Goal: Transaction & Acquisition: Purchase product/service

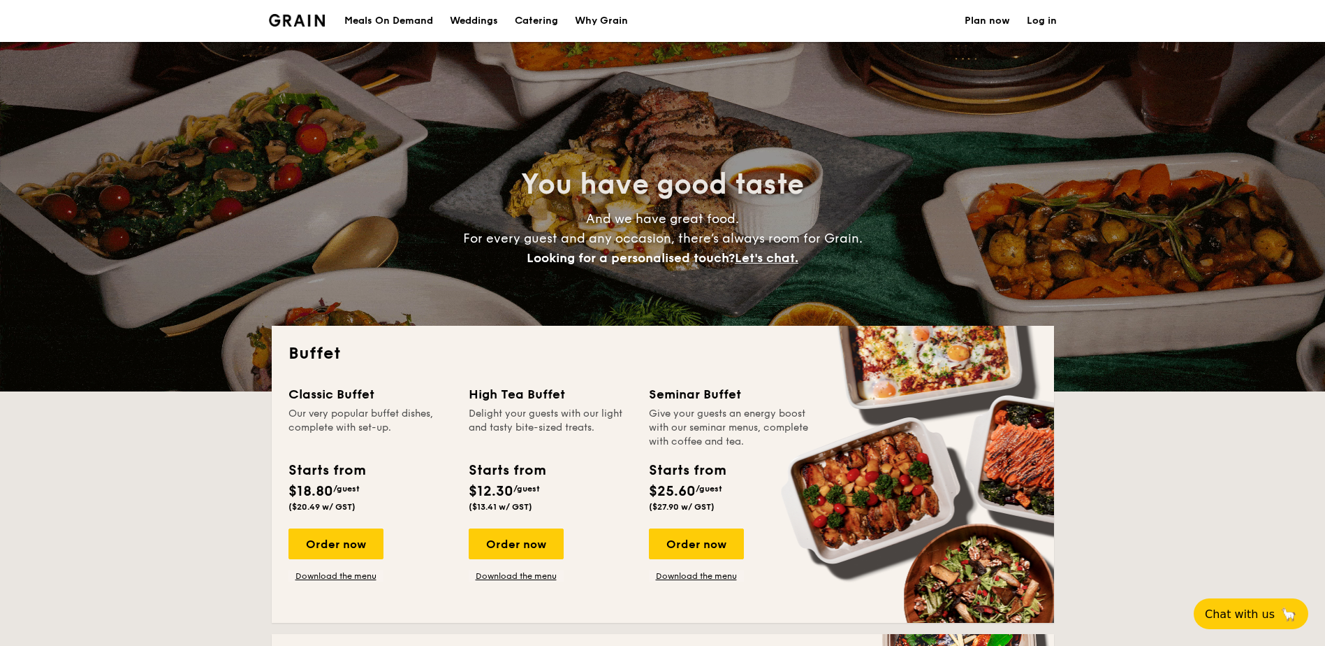
select select
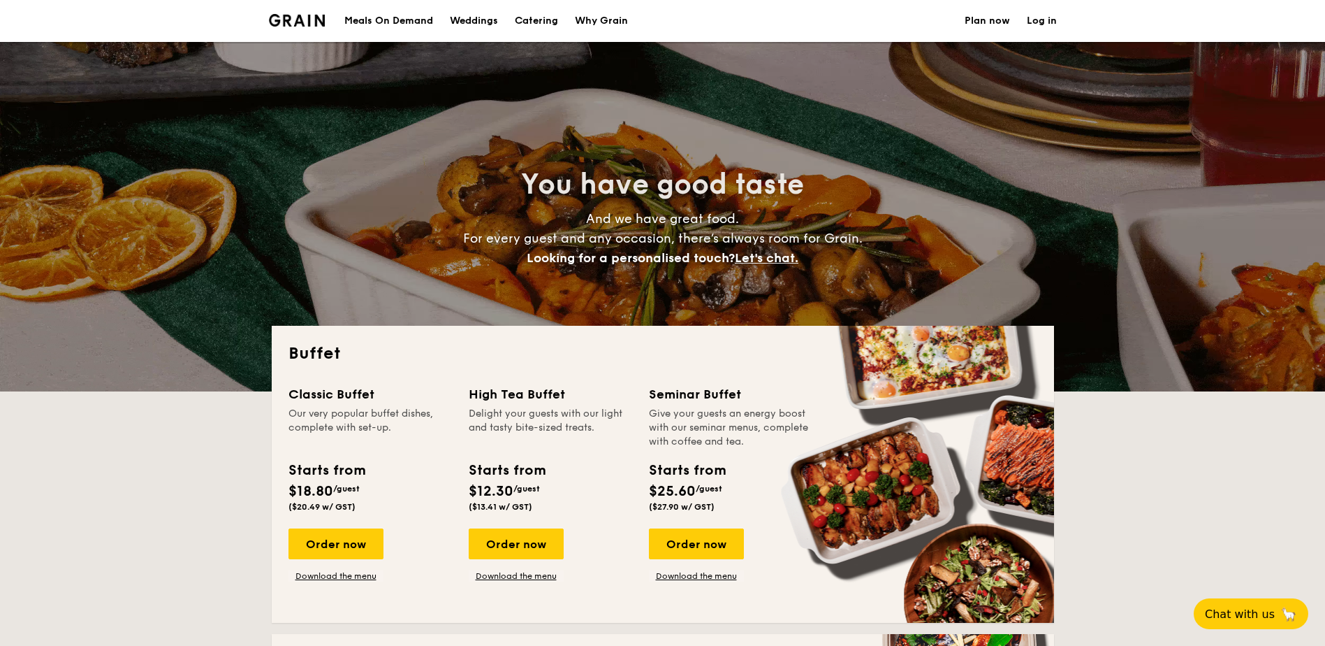
click at [1038, 17] on link "Log in" at bounding box center [1042, 21] width 30 height 42
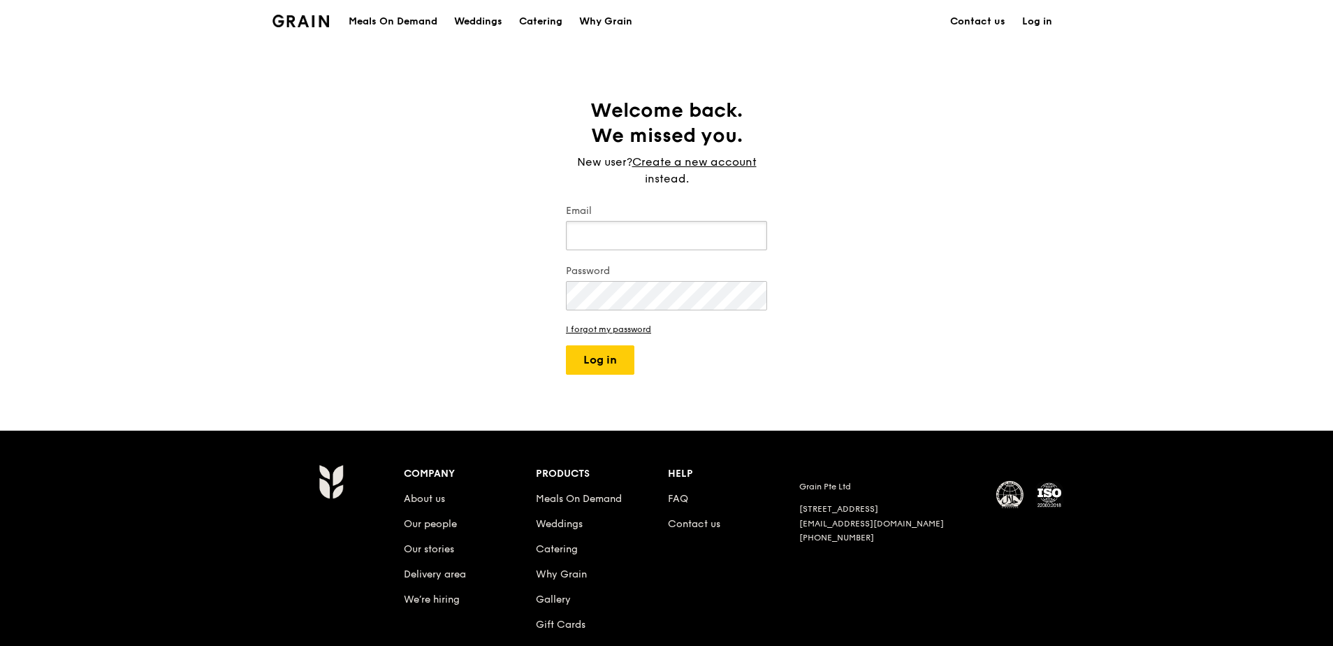
click at [596, 231] on input "Email" at bounding box center [666, 235] width 201 height 29
type input "g"
type input "[PERSON_NAME][EMAIL_ADDRESS][PERSON_NAME][DOMAIN_NAME]"
click at [626, 331] on link "I forgot my password" at bounding box center [666, 329] width 201 height 10
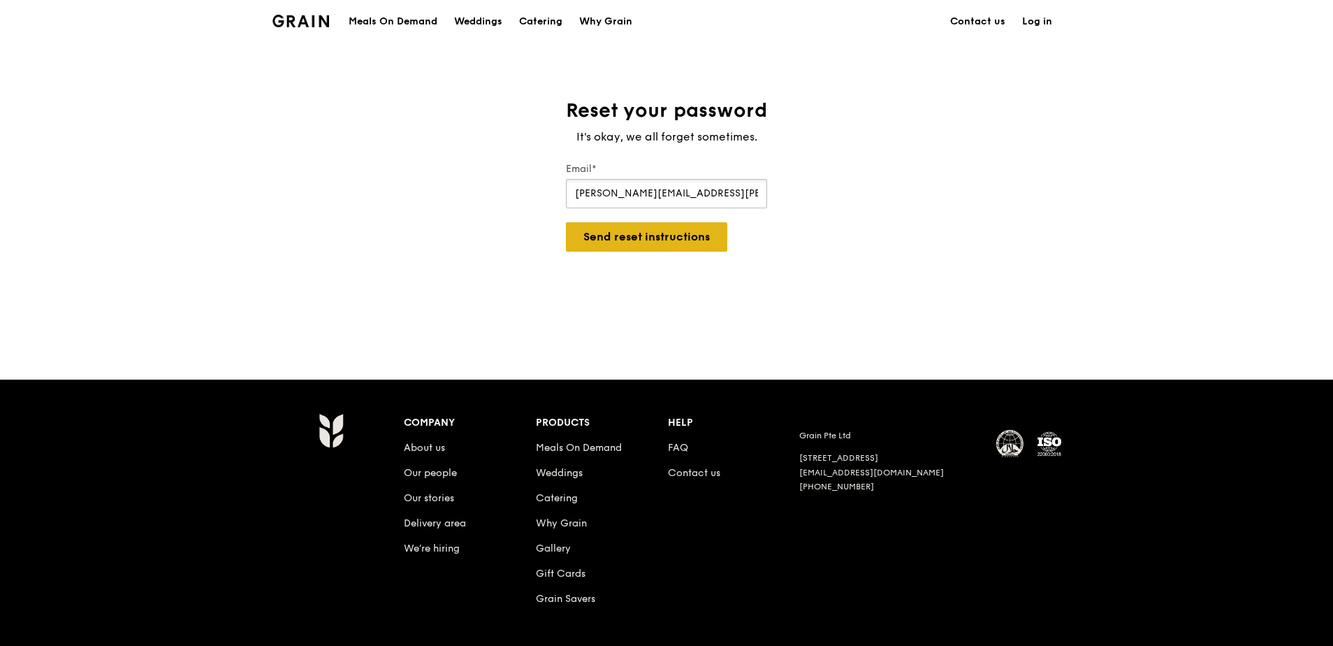
type input "[PERSON_NAME][EMAIL_ADDRESS][PERSON_NAME][DOMAIN_NAME]"
click at [676, 240] on button "Send reset instructions" at bounding box center [646, 236] width 161 height 29
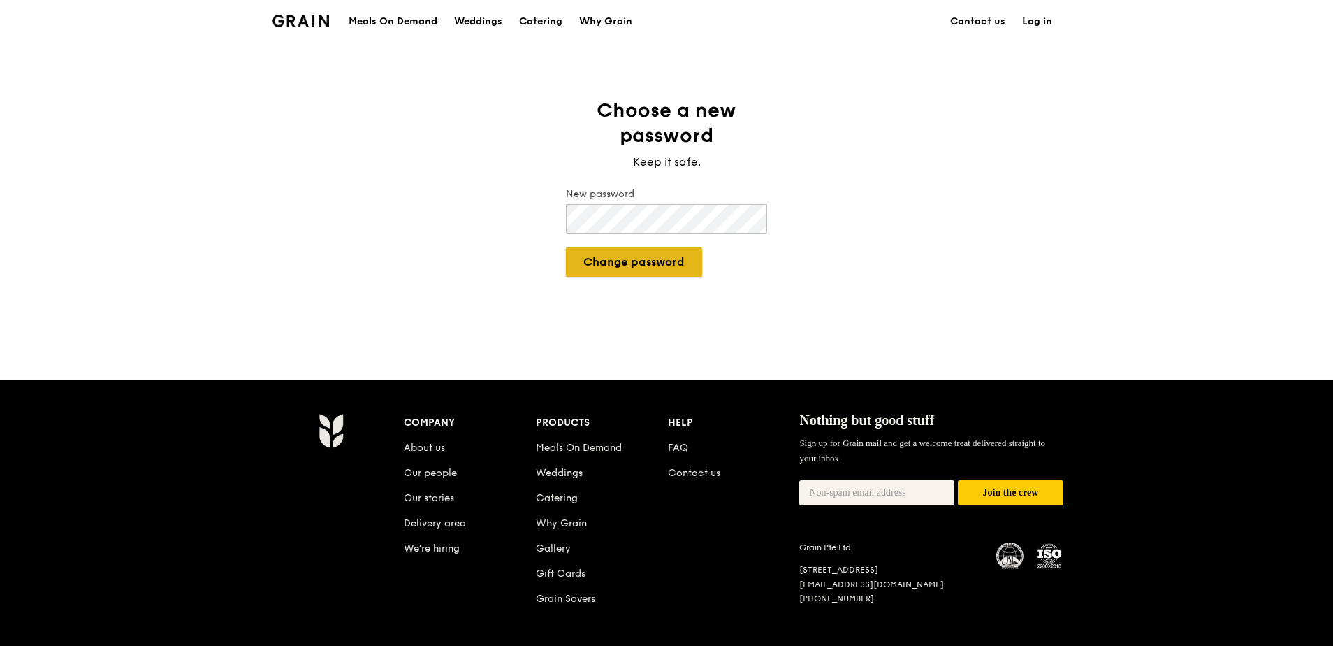
click at [673, 269] on button "Change password" at bounding box center [634, 261] width 136 height 29
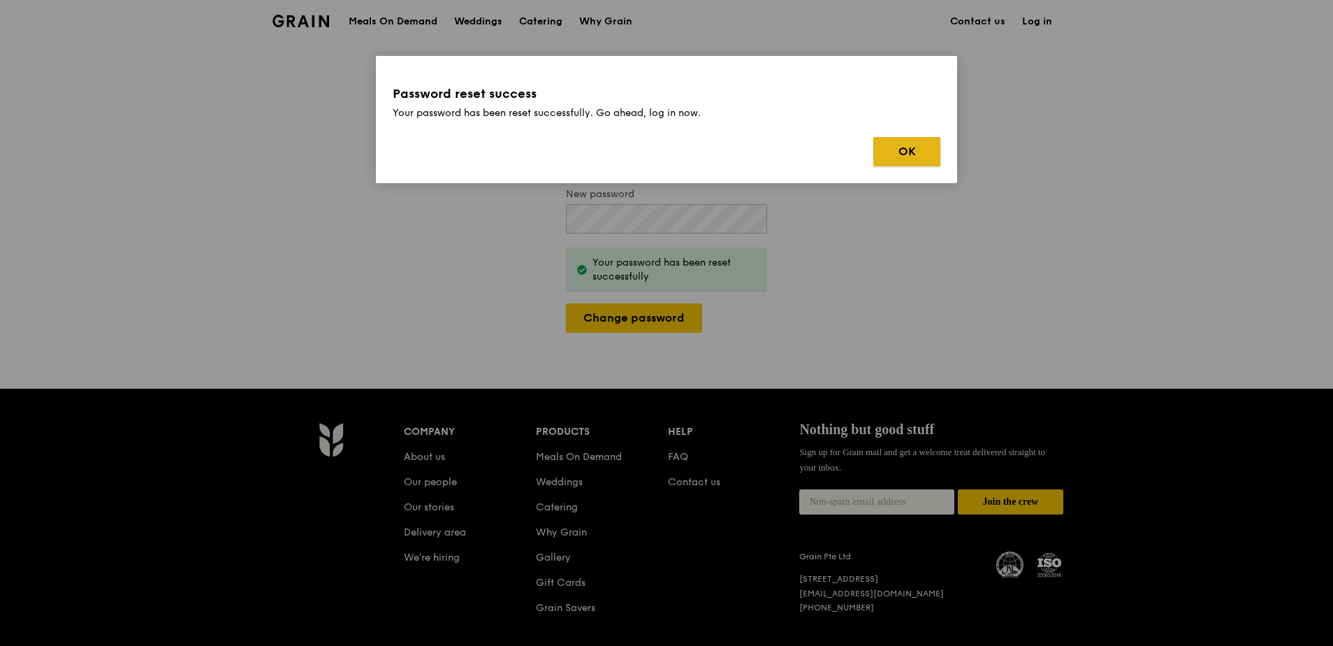
click at [898, 156] on button "OK" at bounding box center [906, 151] width 67 height 29
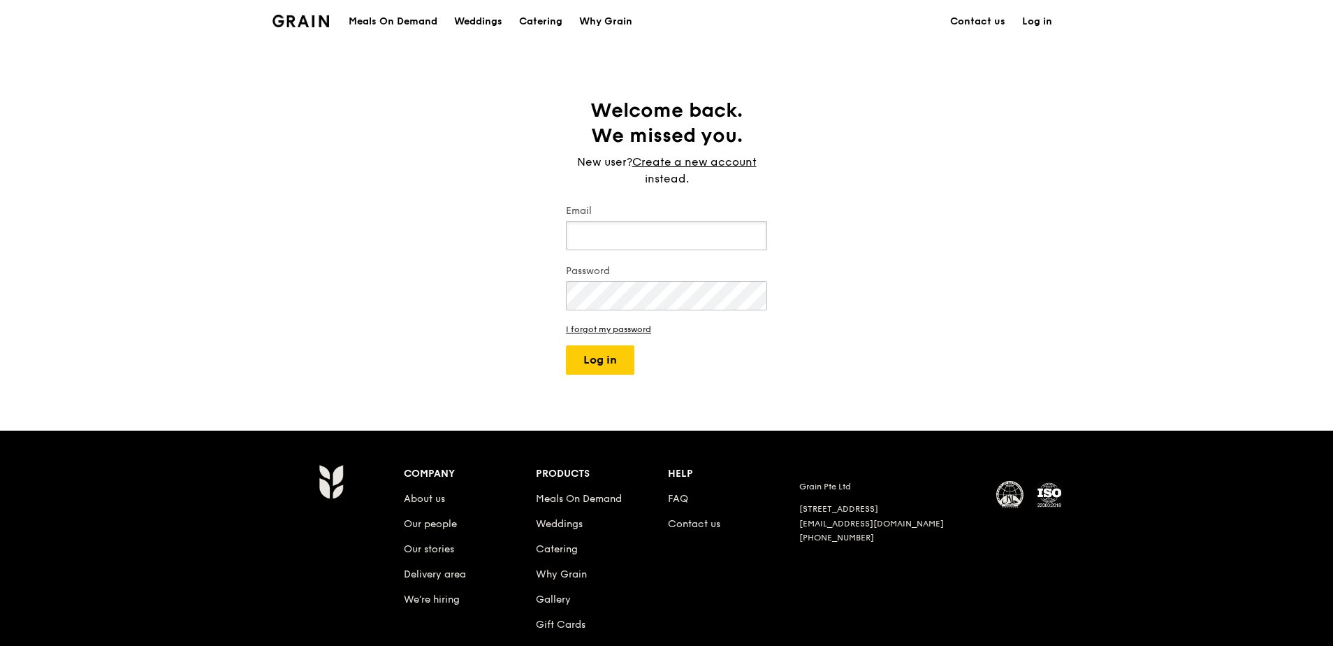
click at [654, 241] on input "Email" at bounding box center [666, 235] width 201 height 29
type input "[PERSON_NAME][EMAIL_ADDRESS][PERSON_NAME][DOMAIN_NAME]"
click at [566, 345] on button "Log in" at bounding box center [600, 359] width 68 height 29
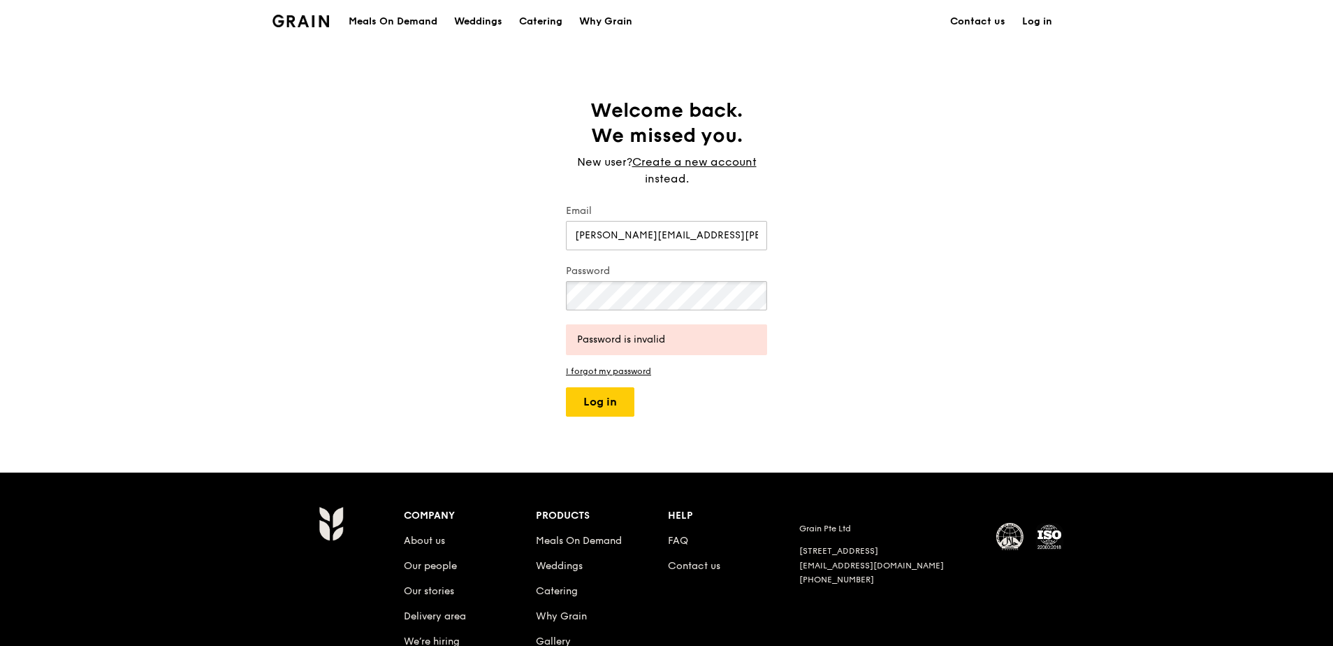
click at [473, 298] on div "Welcome back. We missed you. New user? Create a new account instead. Email sara…" at bounding box center [666, 257] width 1333 height 319
click at [566, 387] on button "Log in" at bounding box center [600, 401] width 68 height 29
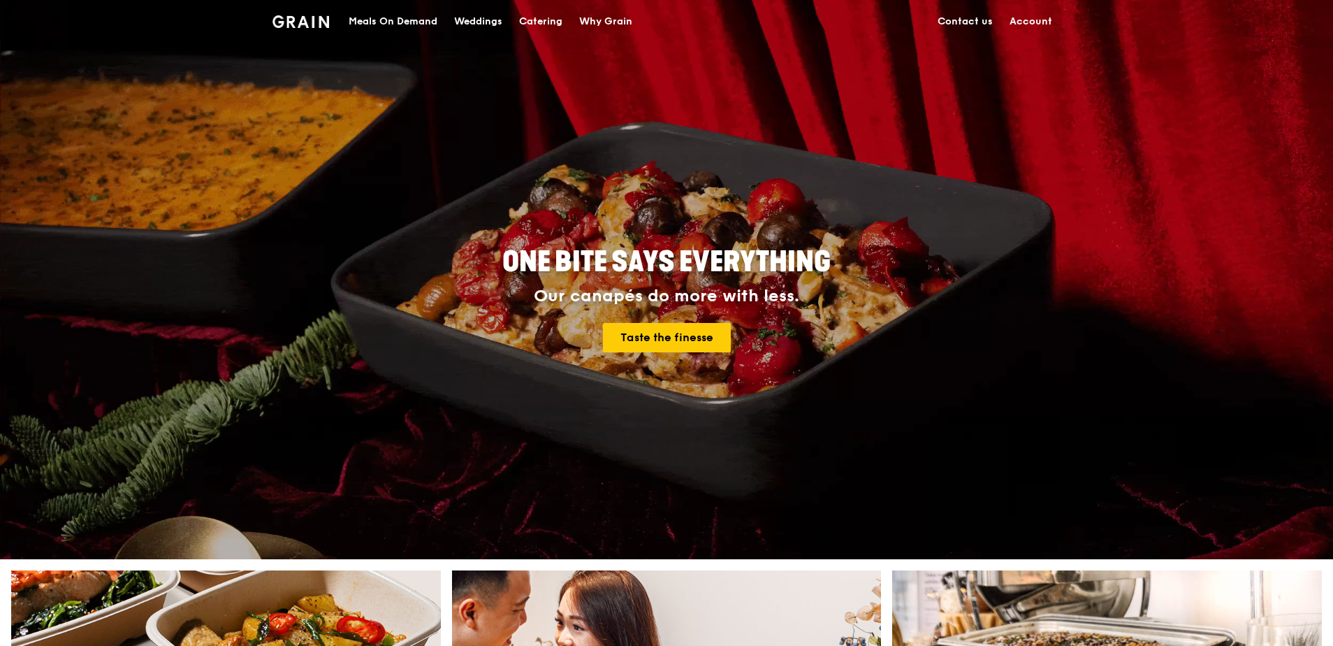
click at [372, 26] on div "Meals On Demand" at bounding box center [393, 22] width 89 height 42
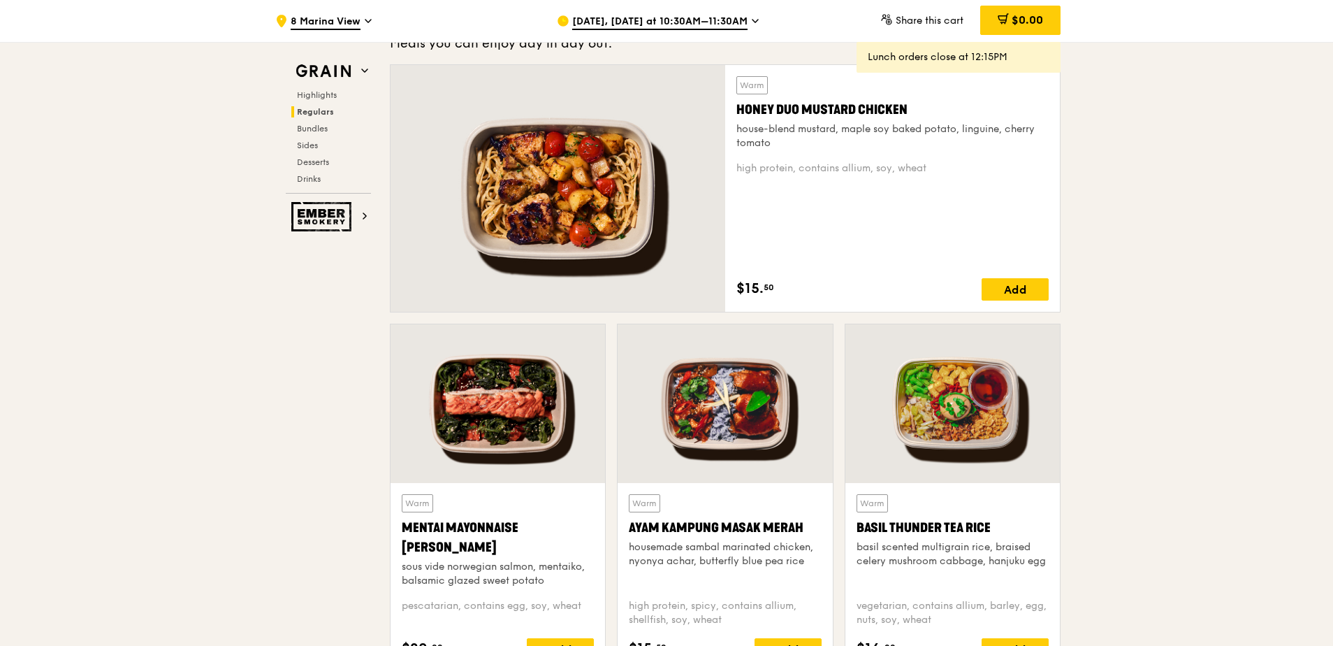
scroll to position [1095, 0]
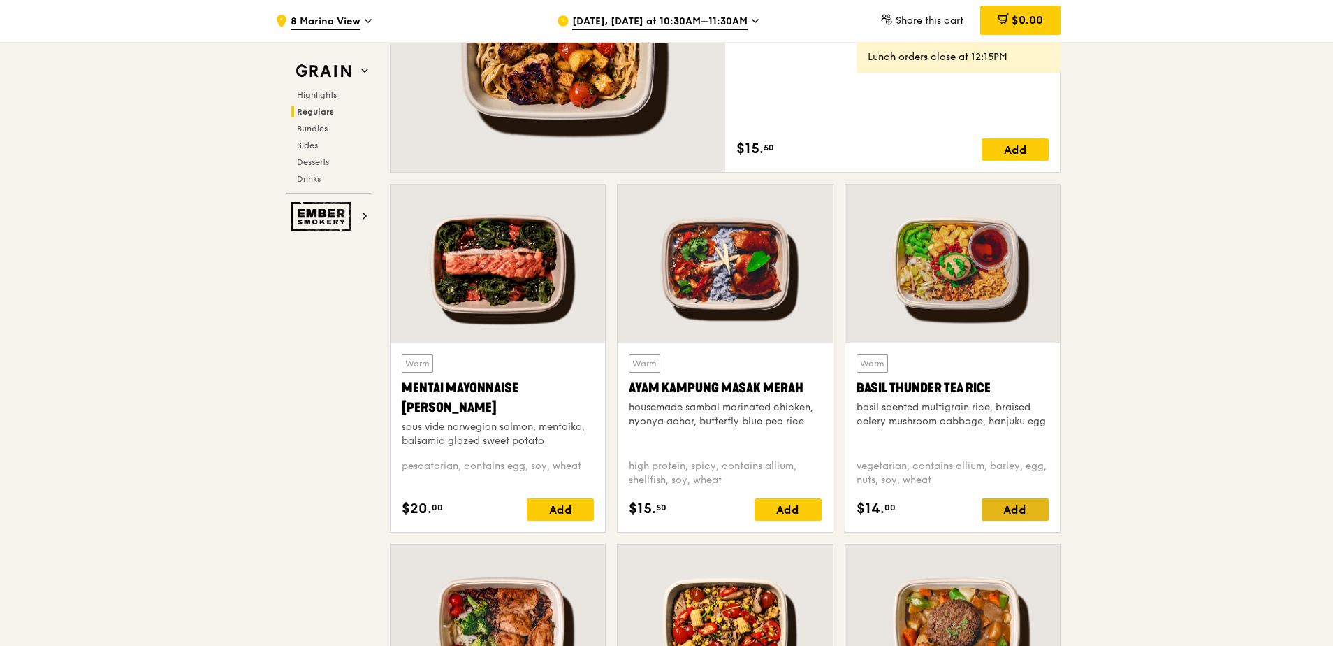
click at [1025, 507] on div "Add" at bounding box center [1015, 509] width 67 height 22
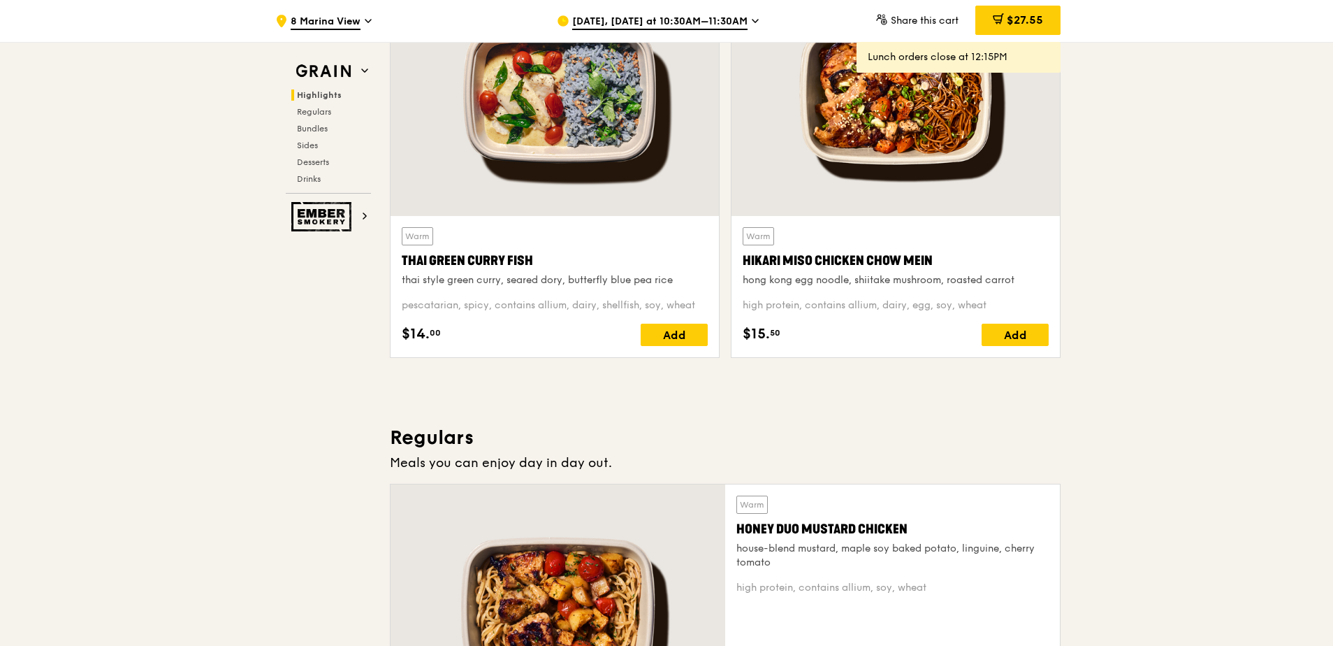
scroll to position [442, 0]
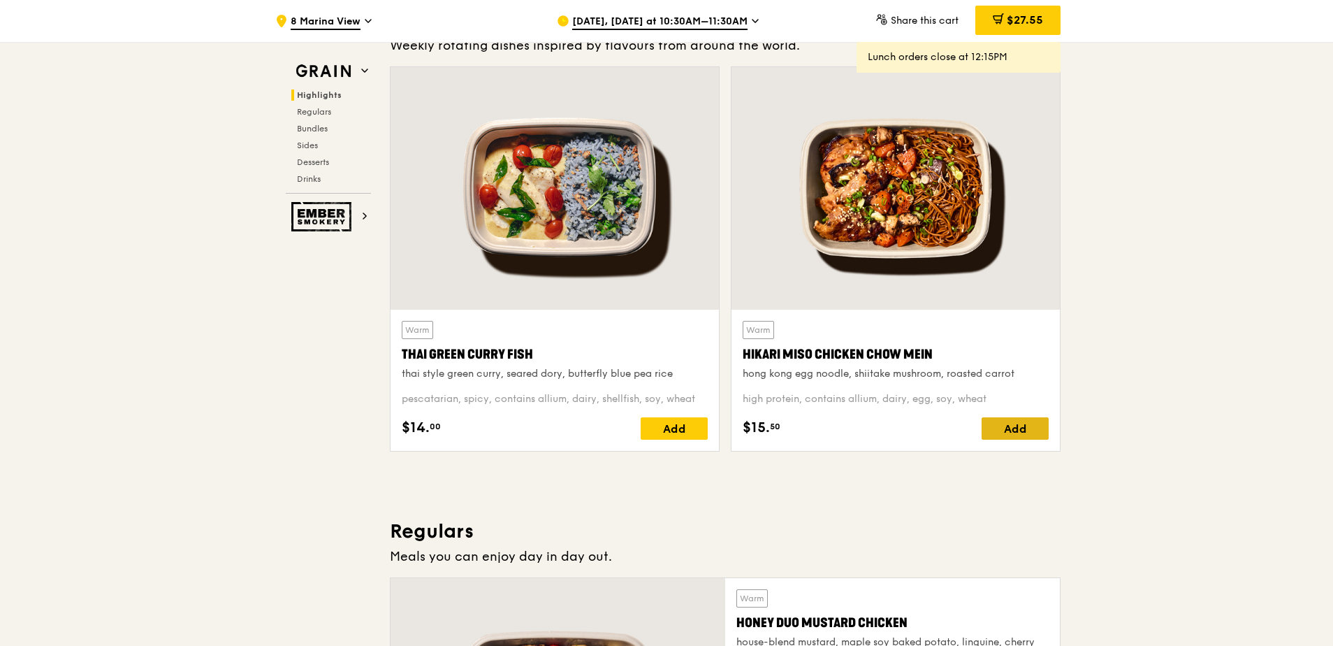
click at [1019, 429] on div "Add" at bounding box center [1015, 428] width 67 height 22
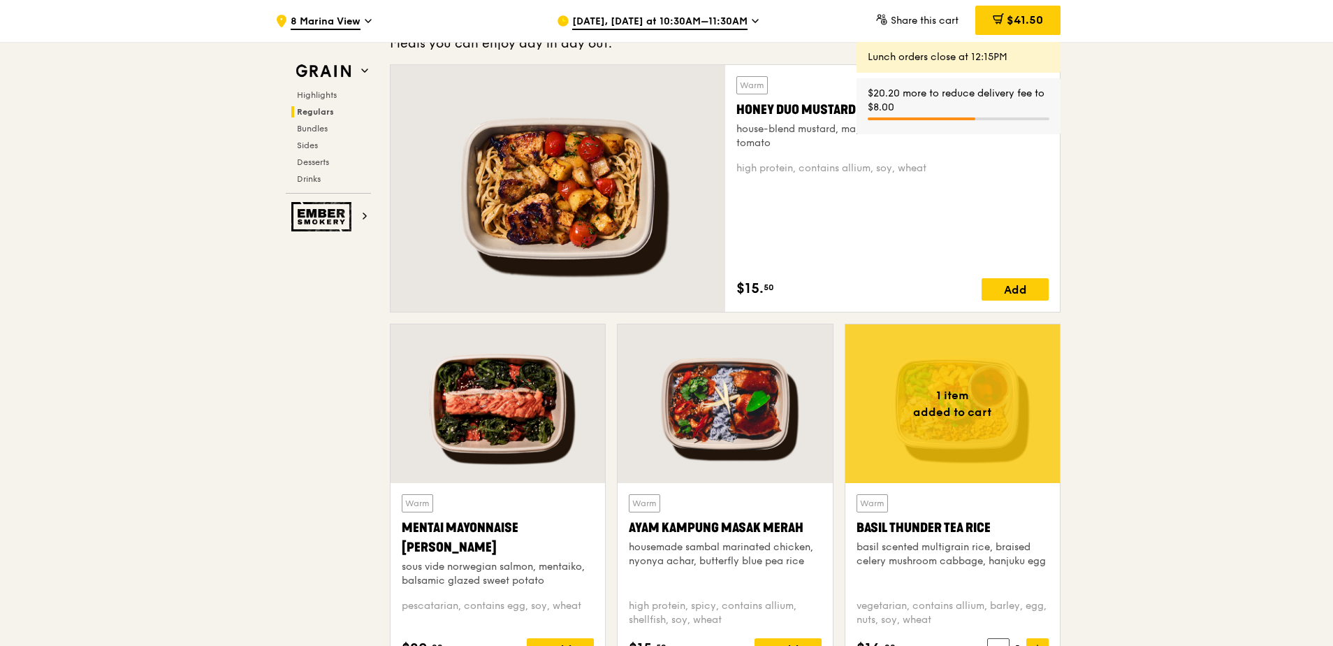
scroll to position [1025, 0]
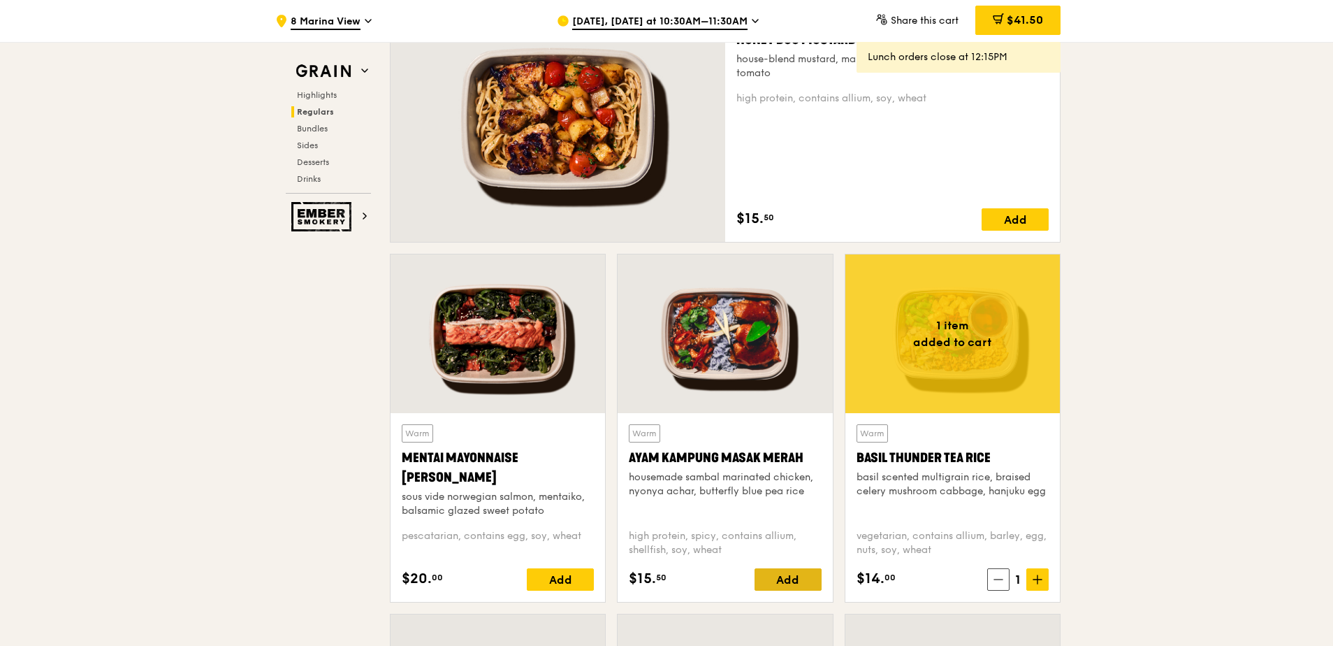
click at [798, 574] on div "Add" at bounding box center [788, 579] width 67 height 22
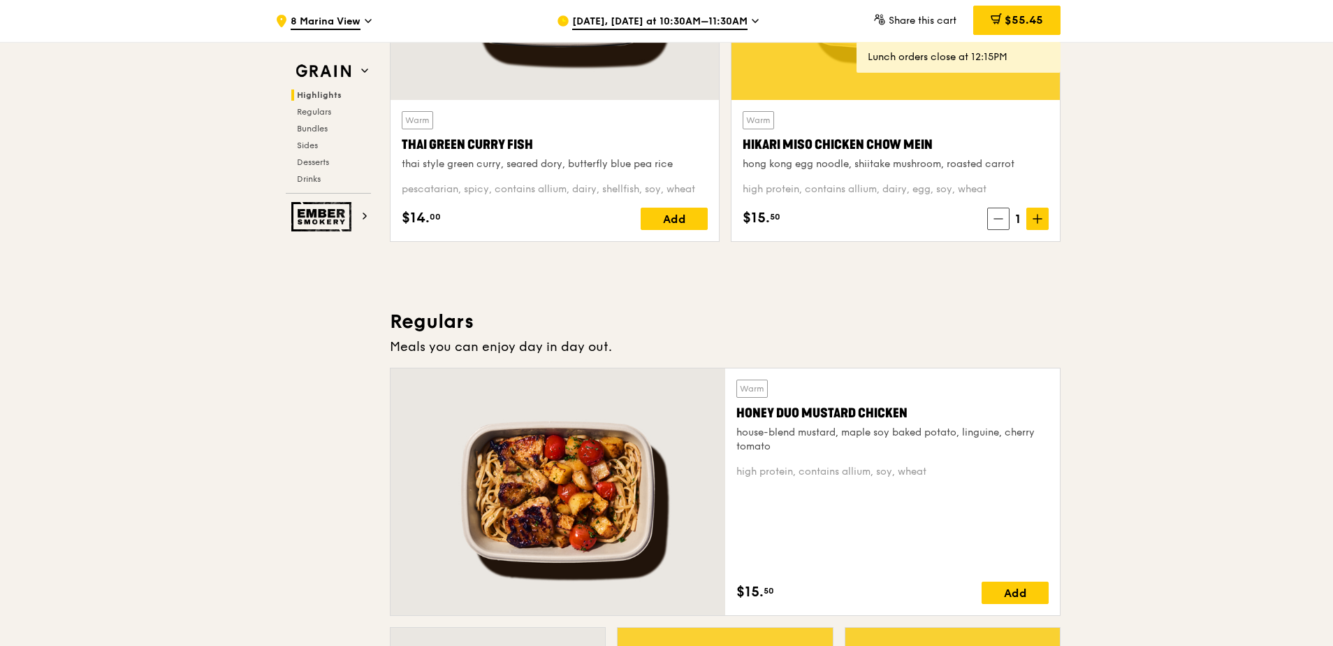
scroll to position [512, 0]
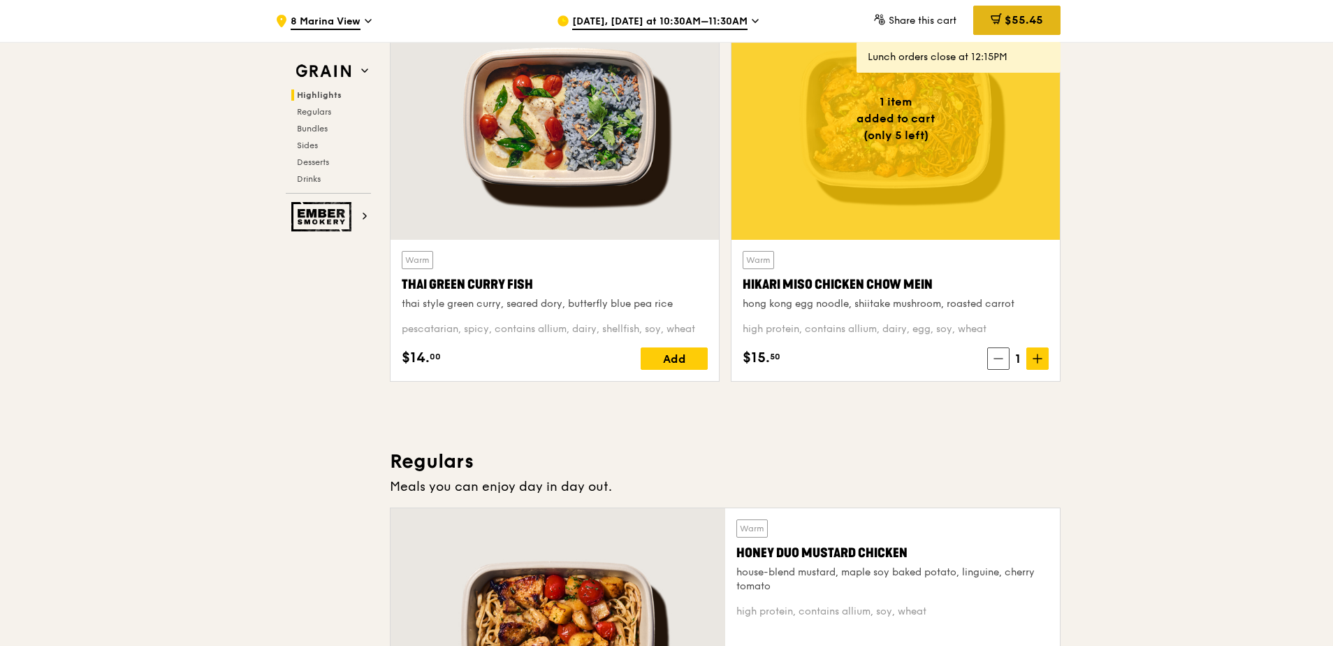
click at [1031, 20] on span "$55.45" at bounding box center [1024, 19] width 38 height 13
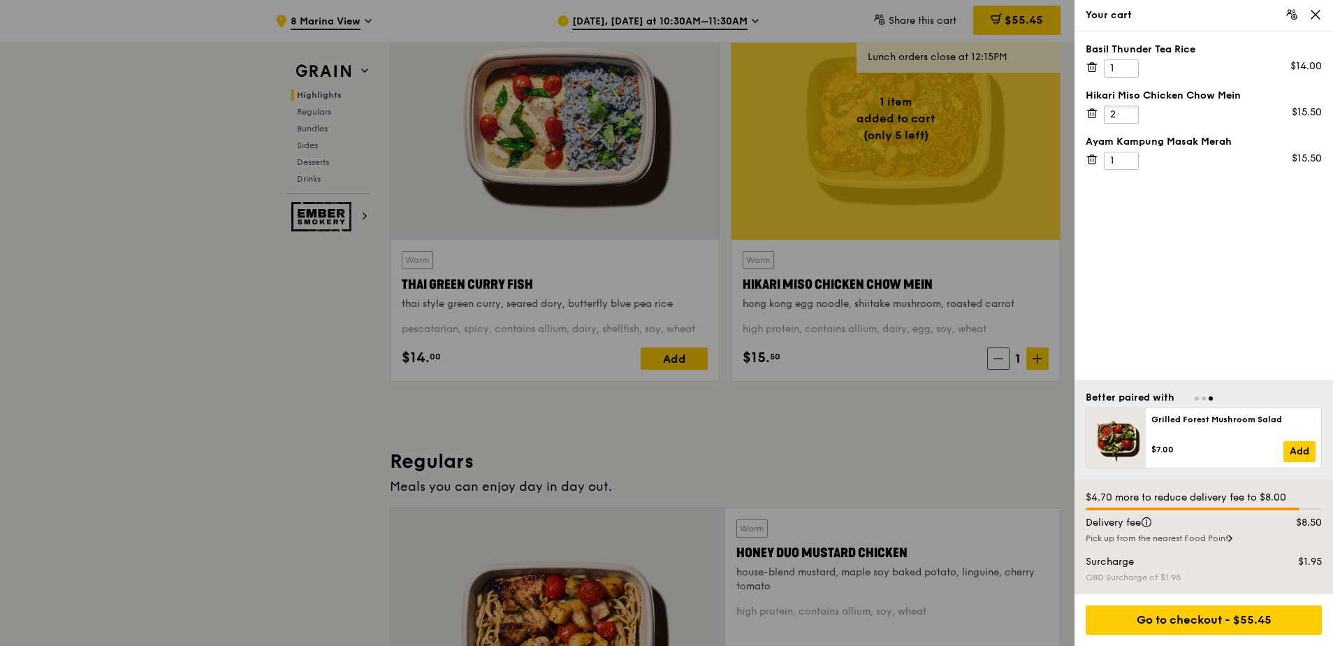
click at [1128, 112] on input "2" at bounding box center [1121, 114] width 35 height 18
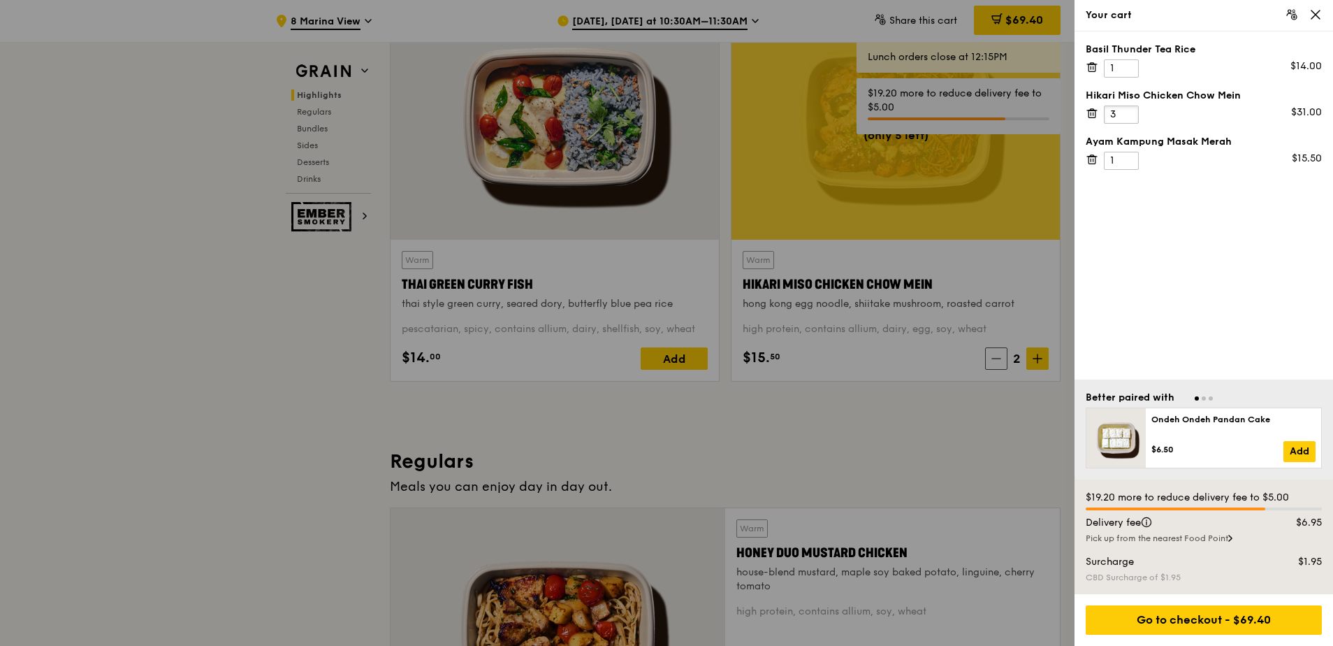
click at [1128, 110] on input "3" at bounding box center [1121, 114] width 35 height 18
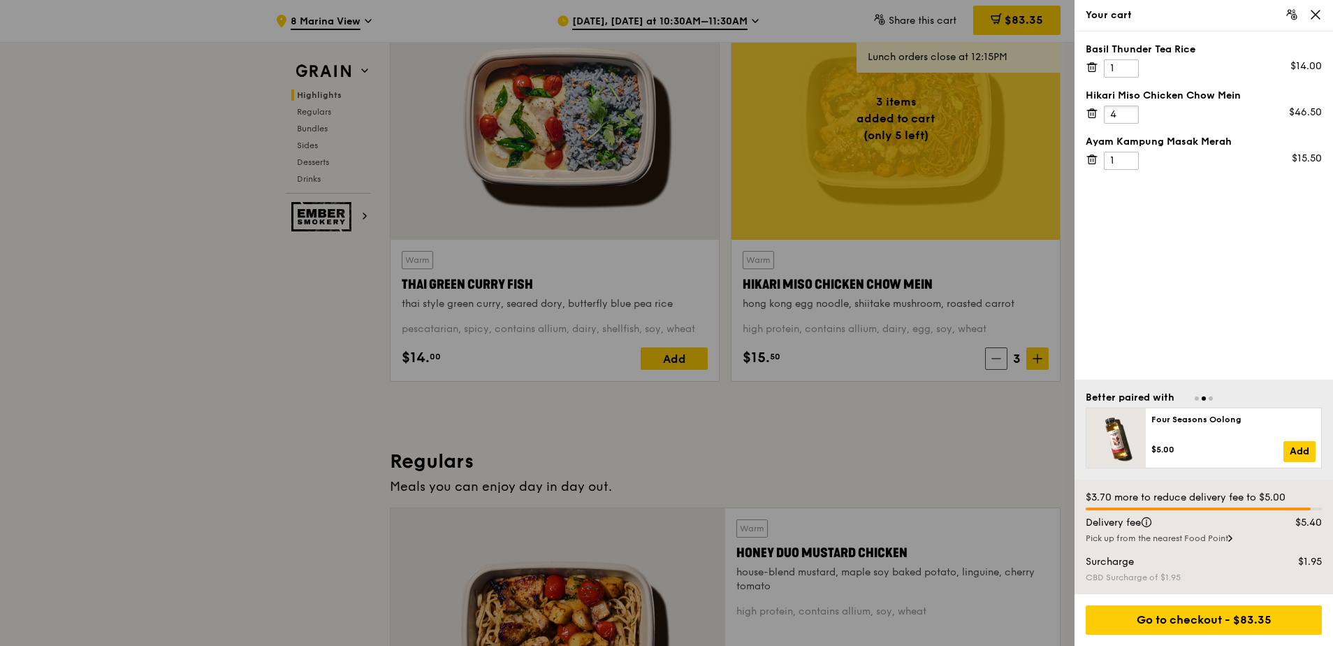
type input "4"
click at [1125, 110] on input "4" at bounding box center [1121, 114] width 35 height 18
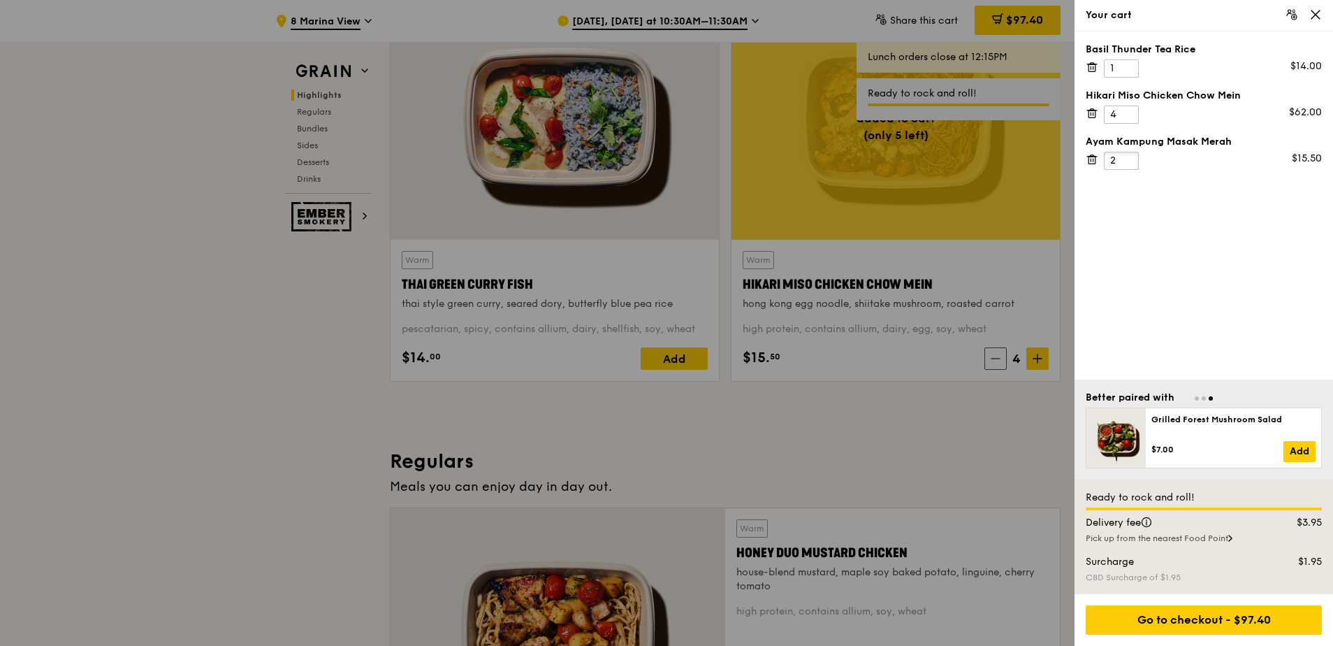
click at [1128, 158] on input "2" at bounding box center [1121, 161] width 35 height 18
click at [1127, 157] on input "3" at bounding box center [1121, 161] width 35 height 18
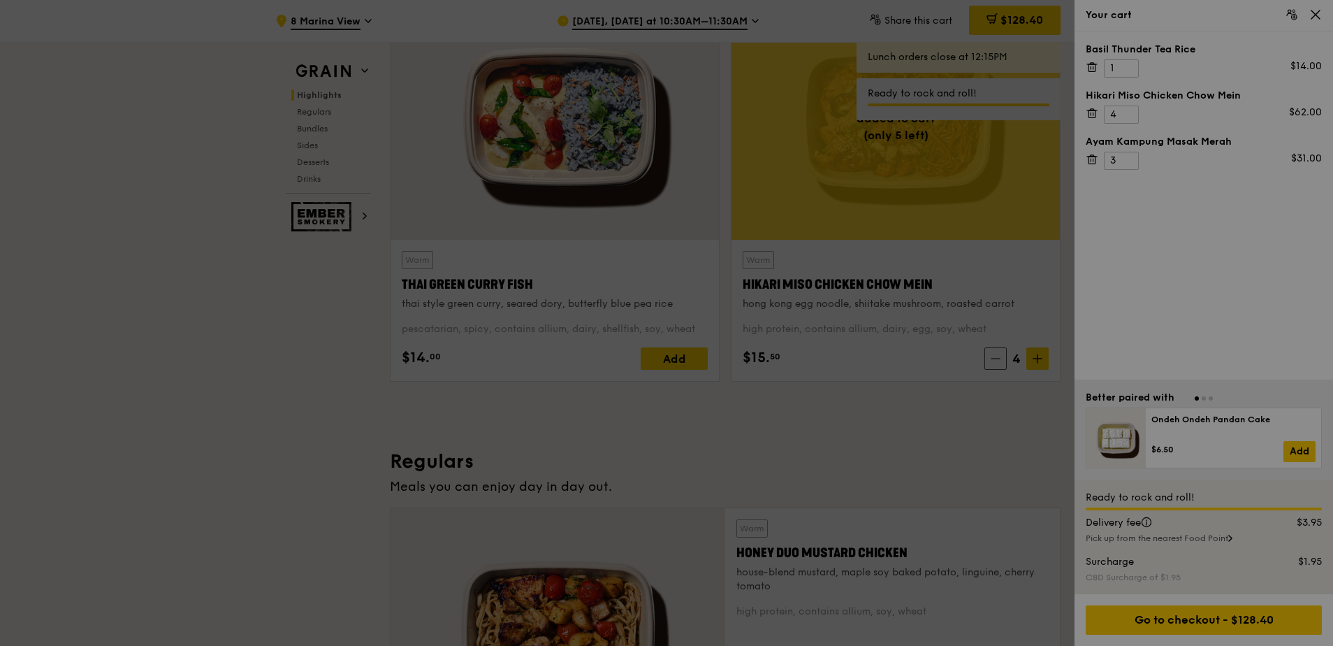
click at [1223, 268] on div at bounding box center [666, 323] width 1333 height 646
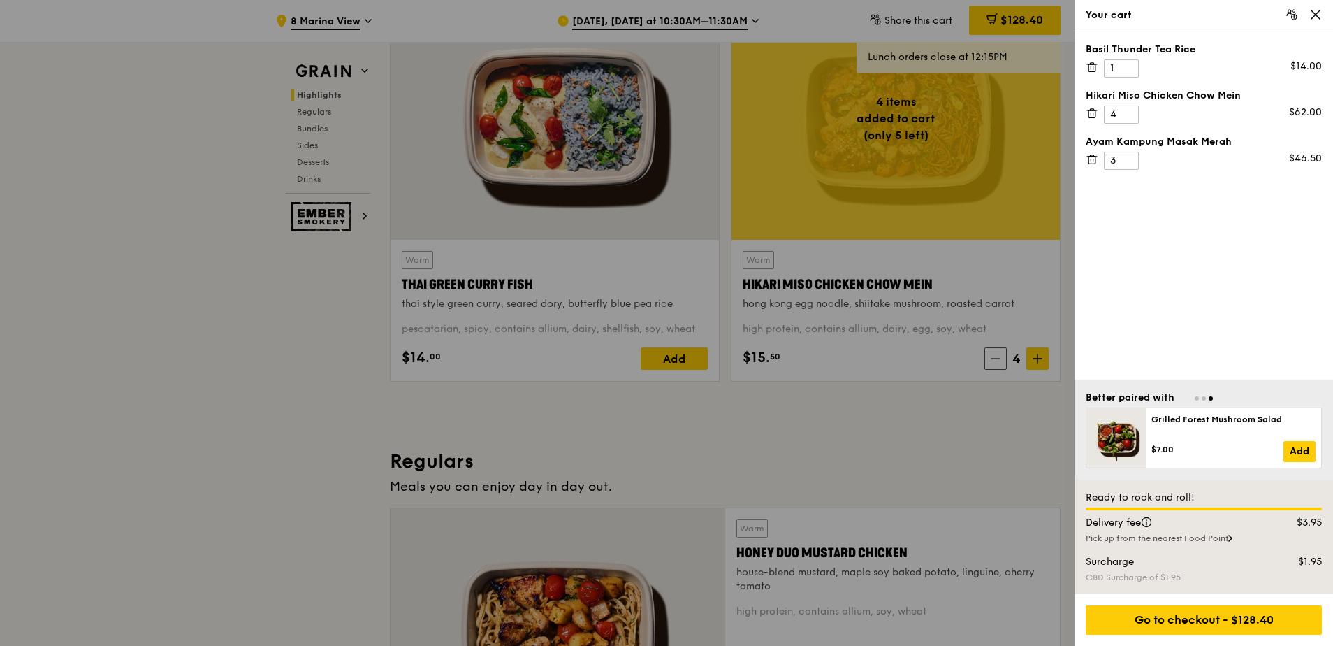
click at [633, 18] on div at bounding box center [666, 323] width 1333 height 646
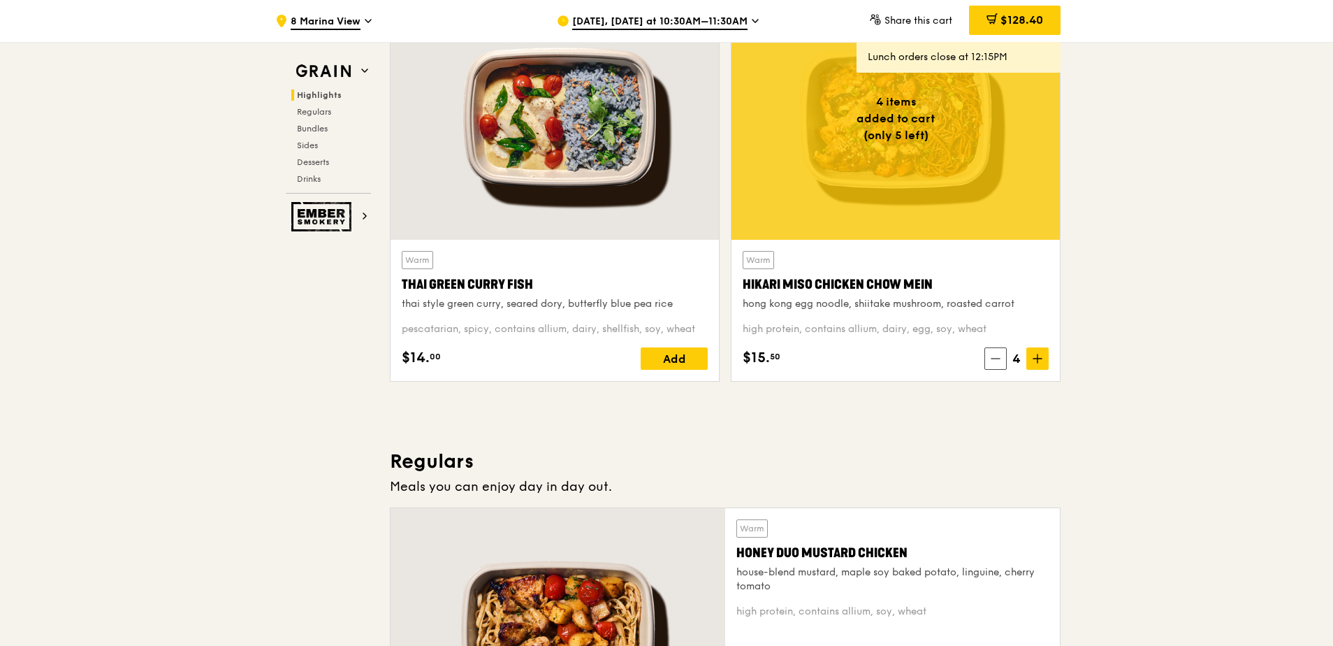
click at [752, 21] on icon at bounding box center [755, 21] width 7 height 13
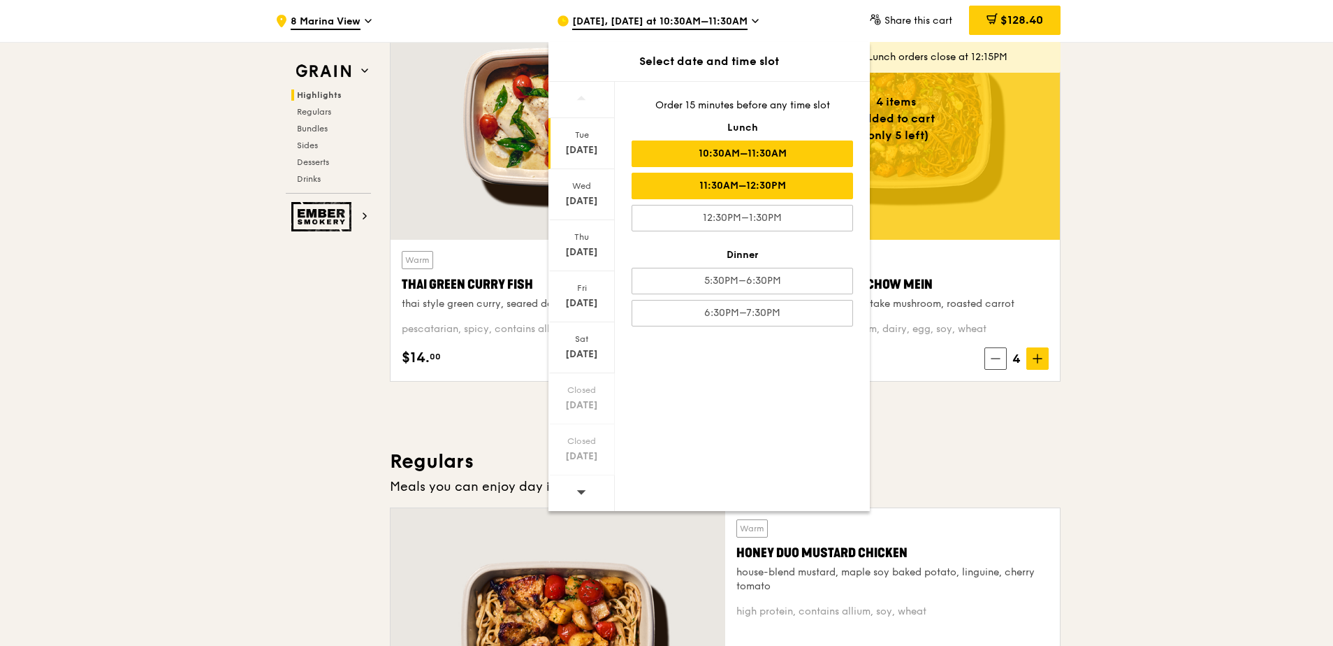
click at [727, 184] on div "11:30AM–12:30PM" at bounding box center [742, 186] width 221 height 27
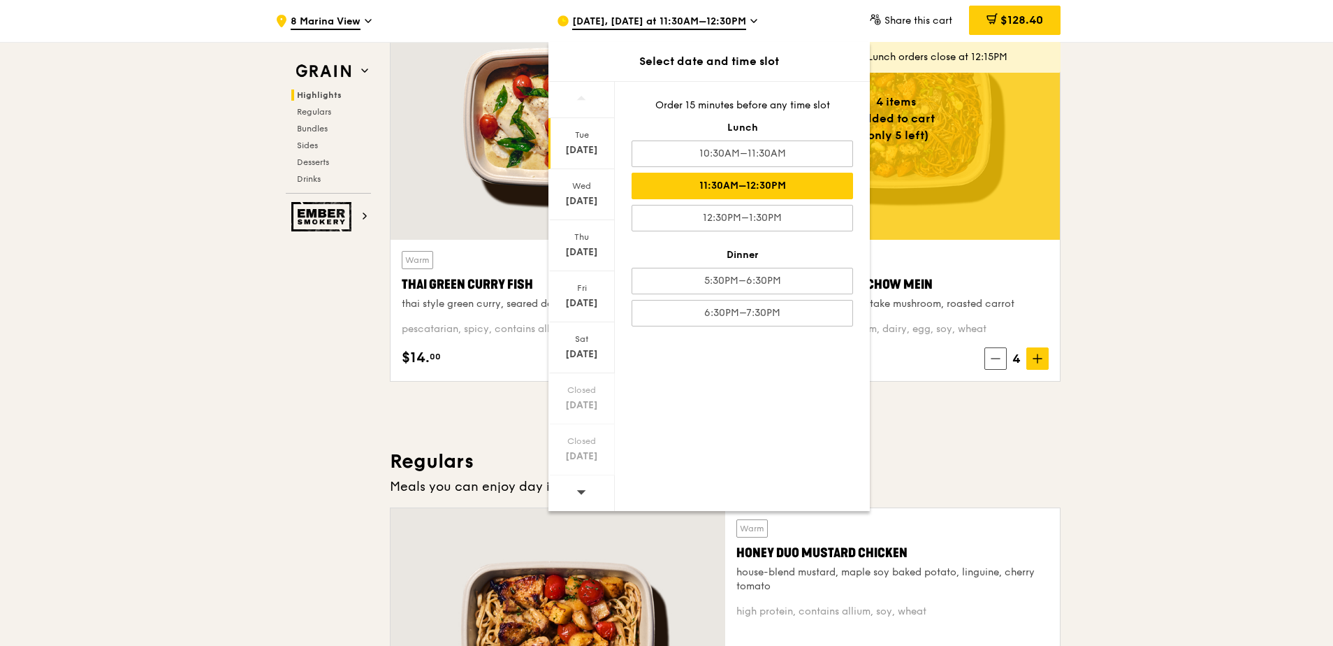
click at [802, 457] on div "Tue Oct 14 Wed Oct 15 Thu Oct 16 Fri Oct 17 Sat Oct 18 Closed Oct 19 Closed Oct…" at bounding box center [708, 296] width 321 height 430
click at [763, 180] on div "11:30AM–12:30PM" at bounding box center [742, 186] width 221 height 27
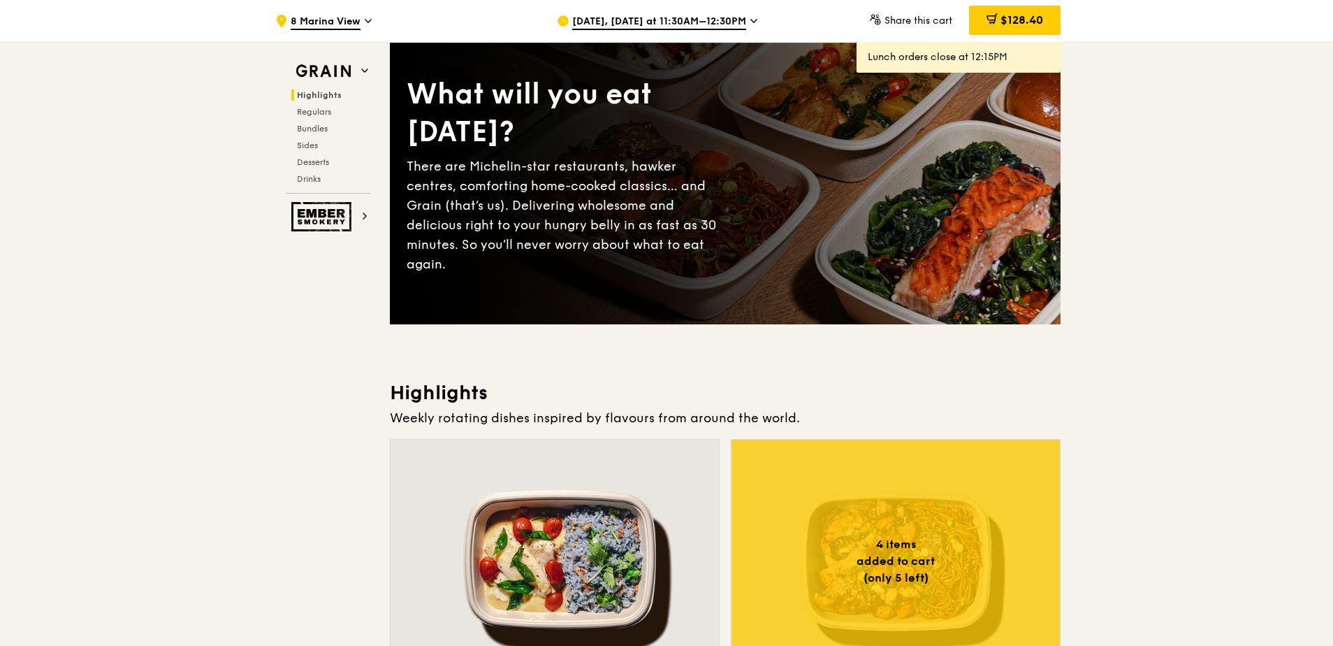
scroll to position [47, 0]
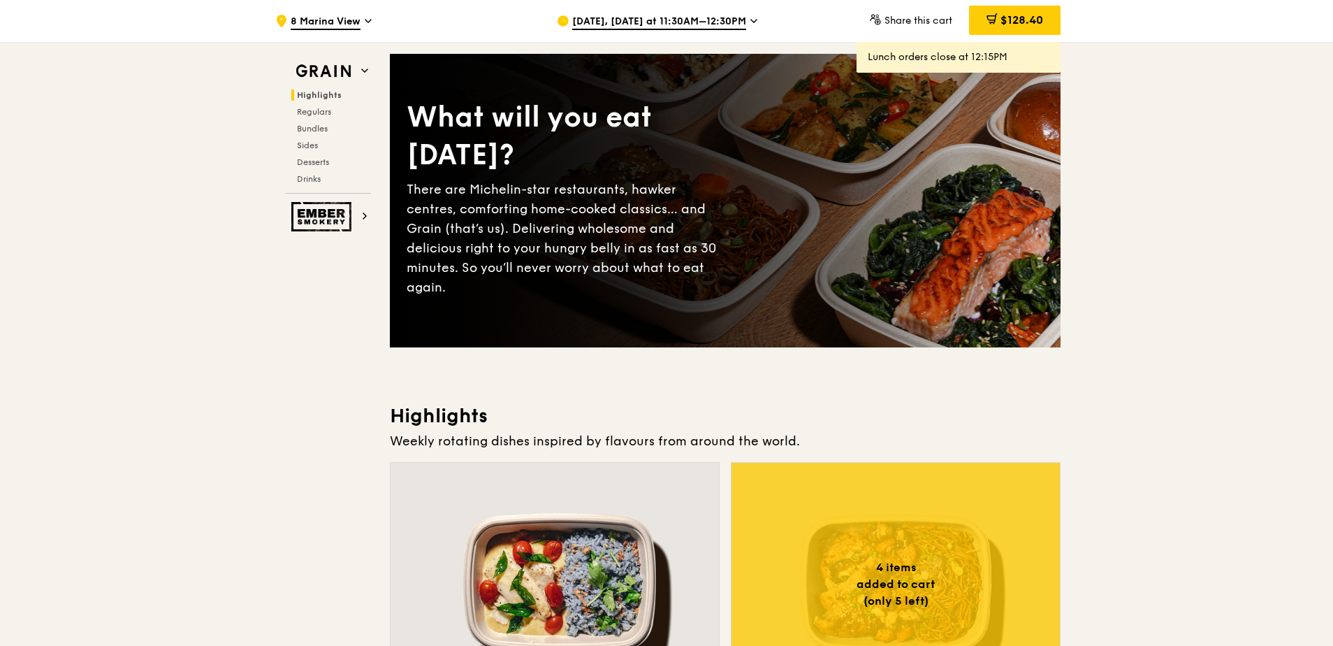
click at [1025, 15] on span "$128.40" at bounding box center [1021, 19] width 43 height 13
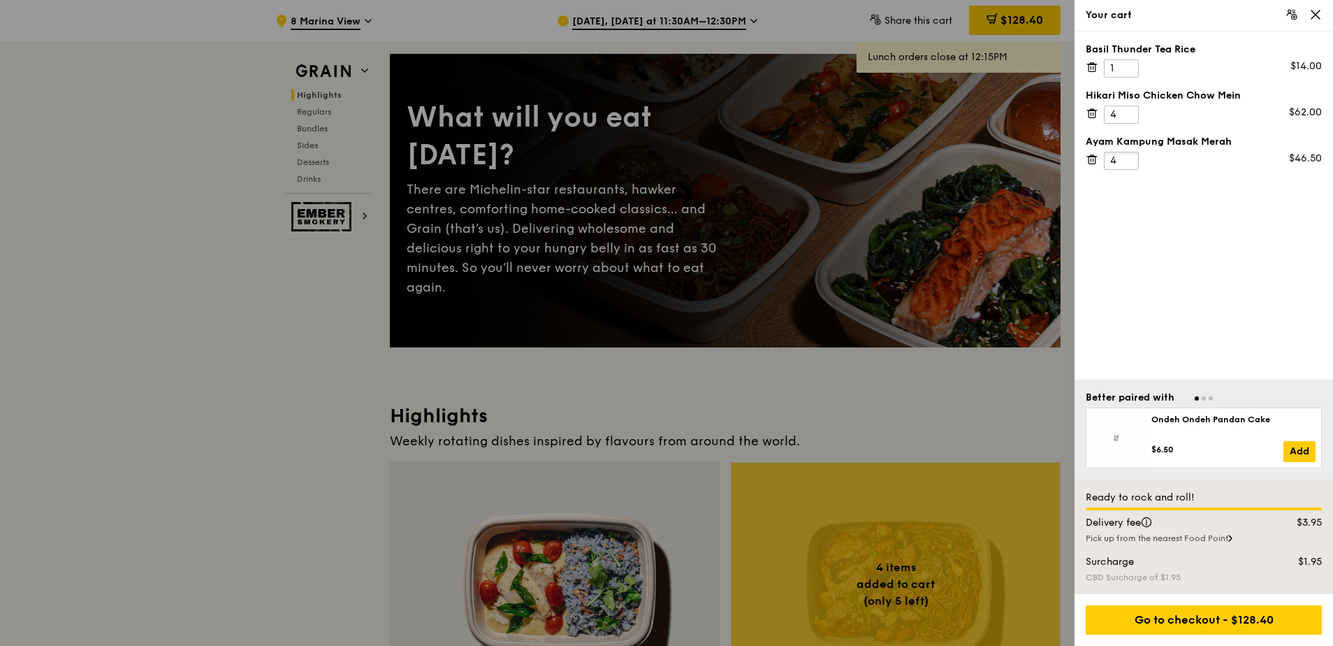
type input "4"
click at [1128, 160] on input "4" at bounding box center [1121, 161] width 35 height 18
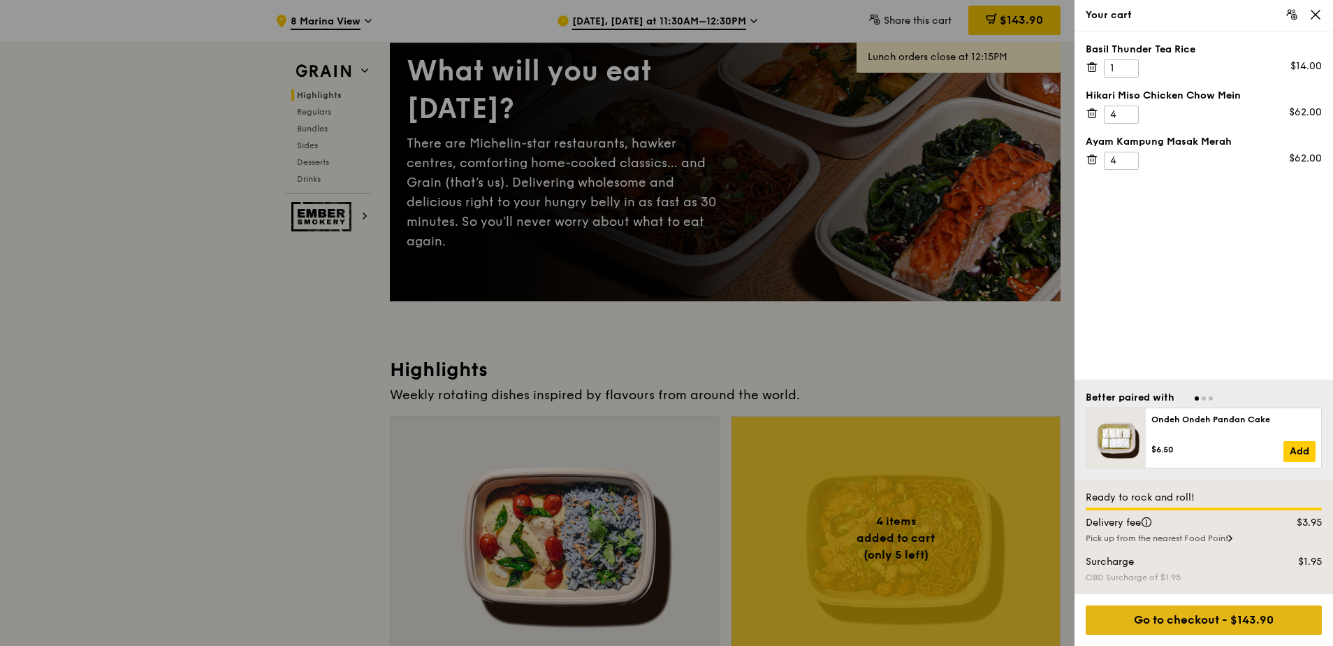
click at [1238, 620] on div "Go to checkout - $143.90" at bounding box center [1204, 619] width 236 height 29
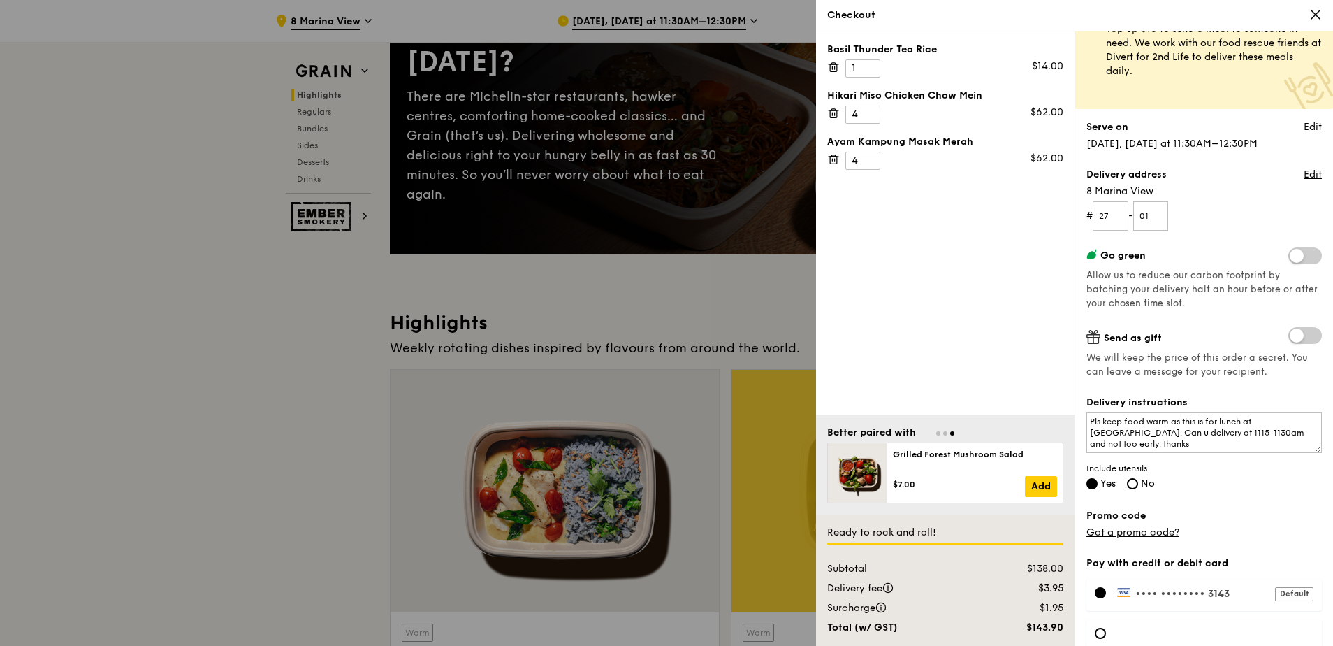
scroll to position [112, 0]
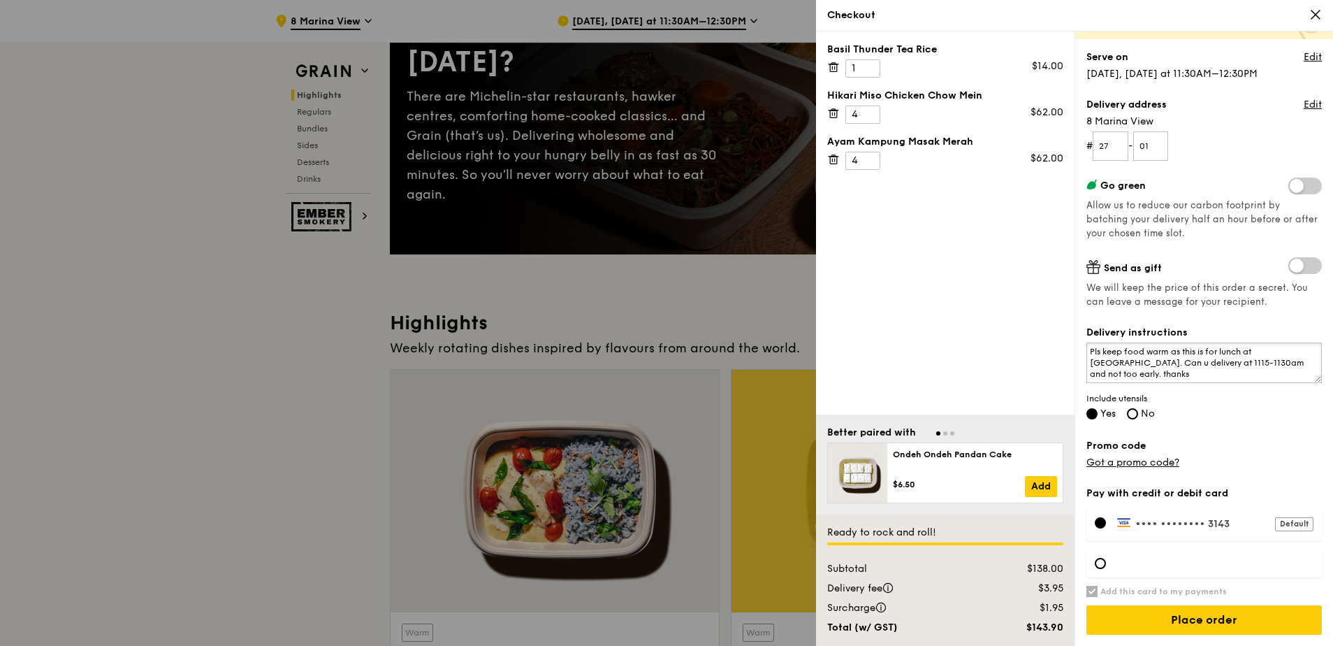
click at [1265, 354] on textarea "Pls keep food warm as this is for lunch at 12noon. Can u delivery at 1115-1130a…" at bounding box center [1203, 362] width 235 height 41
drag, startPoint x: 1281, startPoint y: 353, endPoint x: 1303, endPoint y: 365, distance: 25.3
click at [1303, 365] on textarea "Pls keep food warm as this is for lunch at 1pm. Can u delivery at 1115-1130am a…" at bounding box center [1203, 362] width 235 height 41
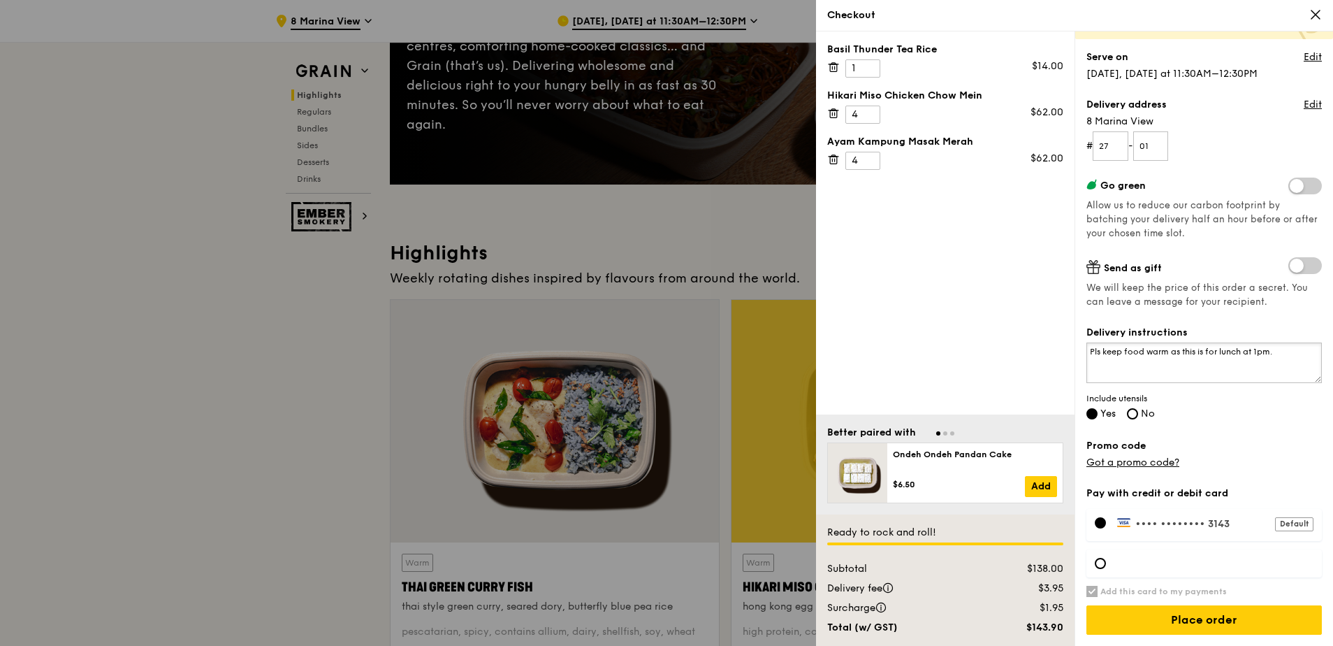
type textarea "Pls keep food warm as this is for lunch at 1pm."
click at [1256, 616] on input "Place order" at bounding box center [1203, 619] width 235 height 29
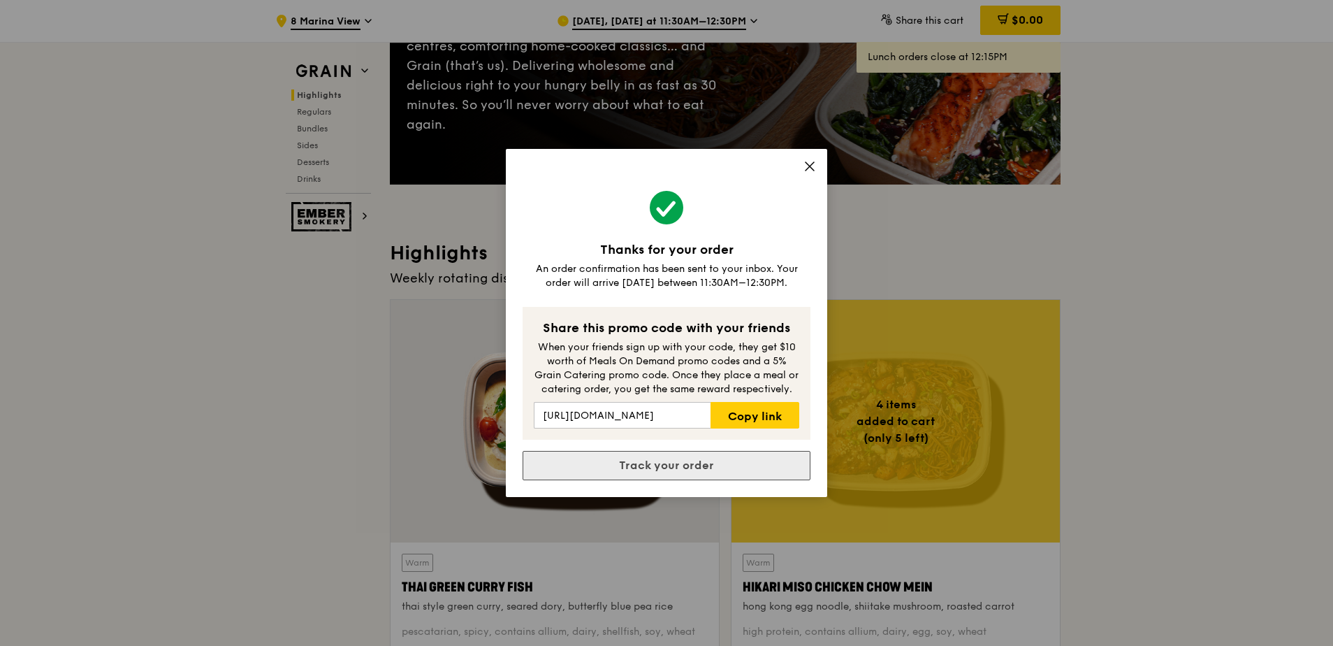
click at [723, 462] on link "Track your order" at bounding box center [667, 465] width 288 height 29
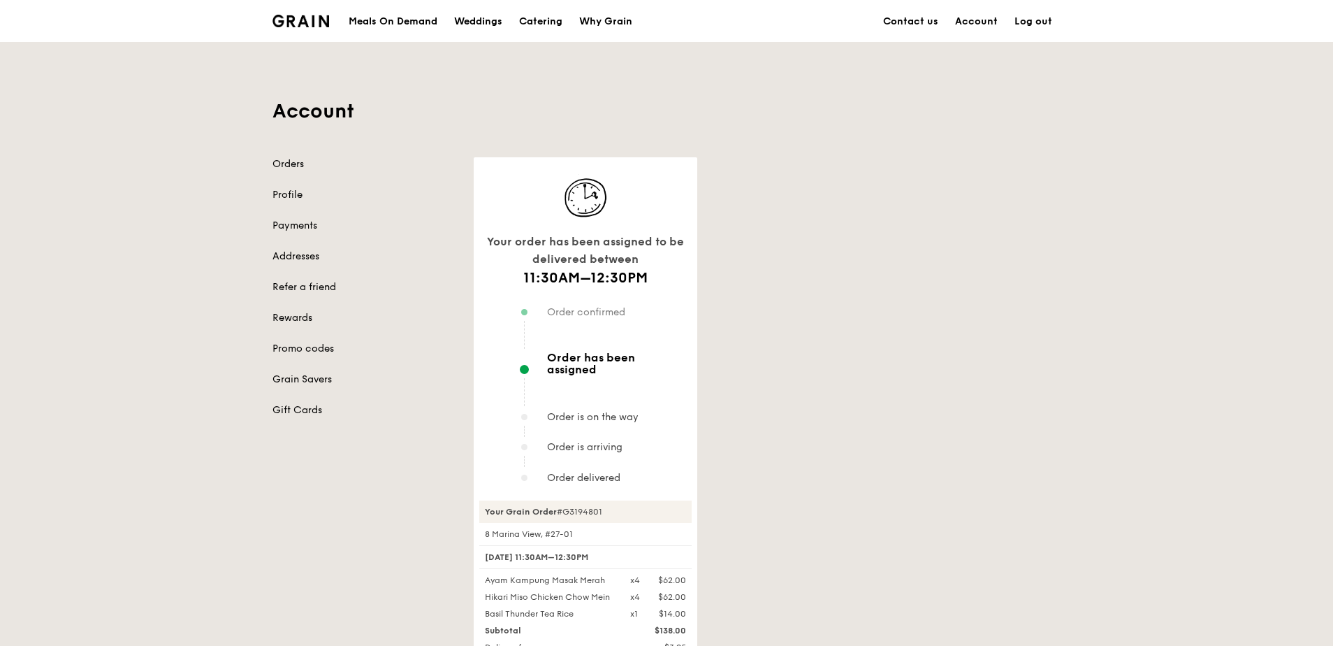
click at [779, 378] on div "Your order has been assigned to be delivered between 11:30AM–12:30PM Order conf…" at bounding box center [767, 503] width 604 height 693
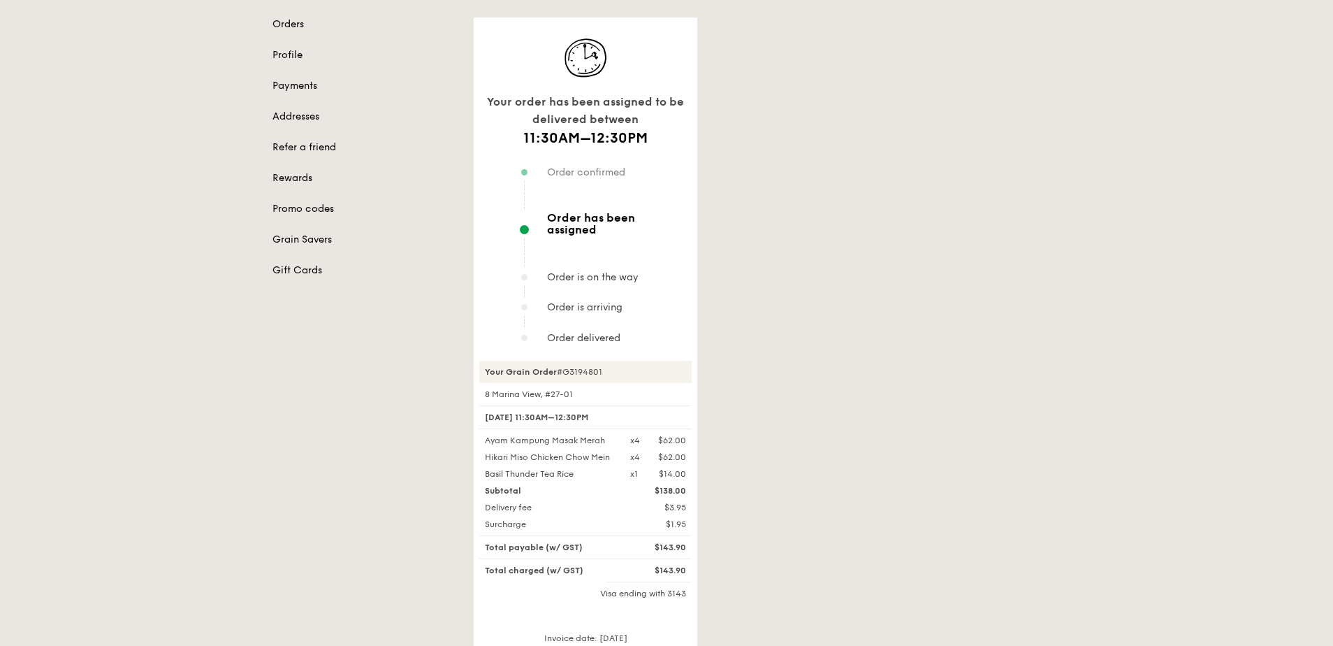
scroll to position [163, 0]
